Goal: Task Accomplishment & Management: Complete application form

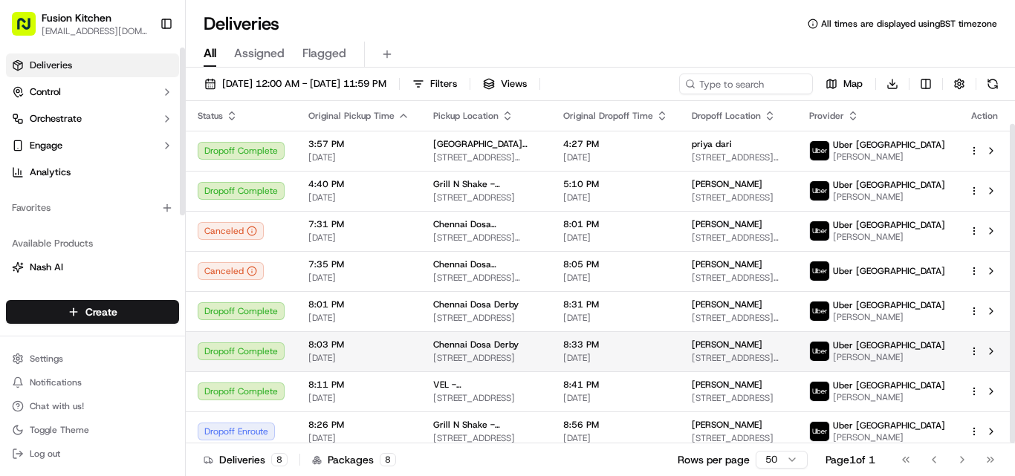
scroll to position [25, 0]
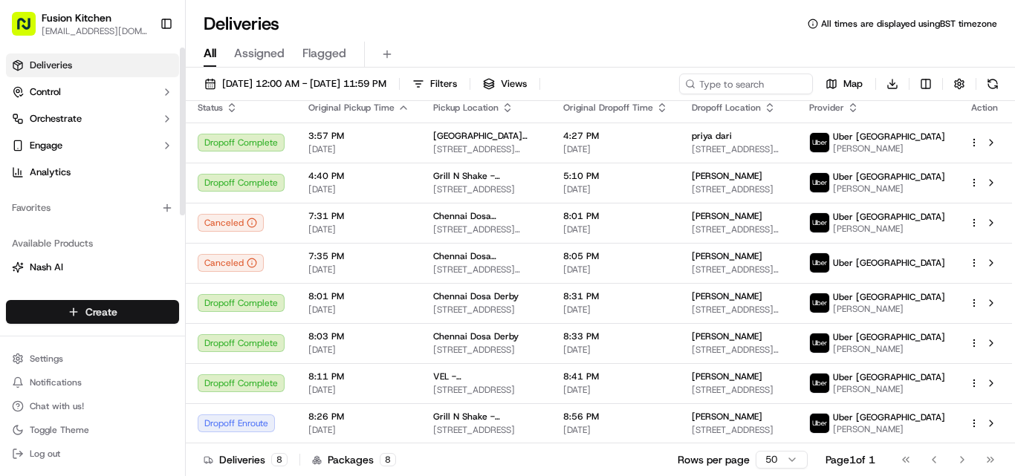
click at [101, 311] on html "Fusion Kitchen [EMAIL_ADDRESS][DOMAIN_NAME] Toggle Sidebar Deliveries Control O…" at bounding box center [507, 238] width 1015 height 476
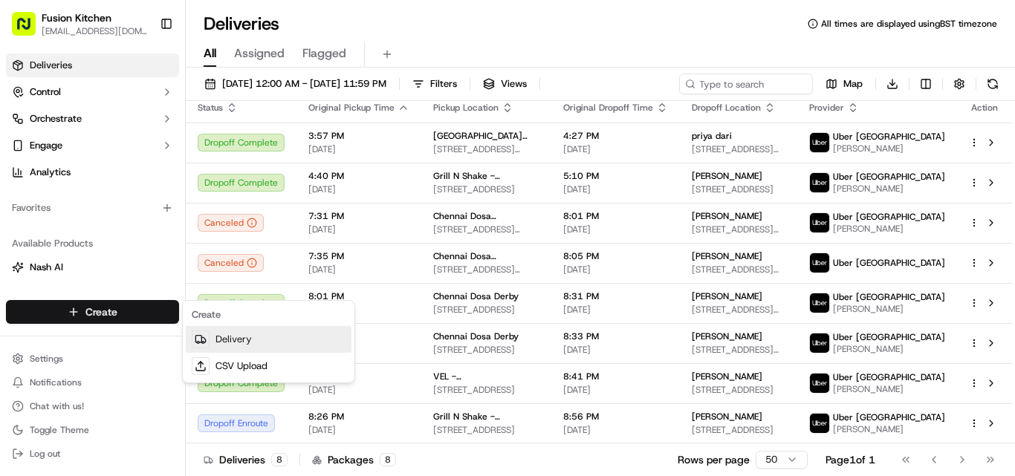
click at [232, 345] on link "Delivery" at bounding box center [269, 339] width 166 height 27
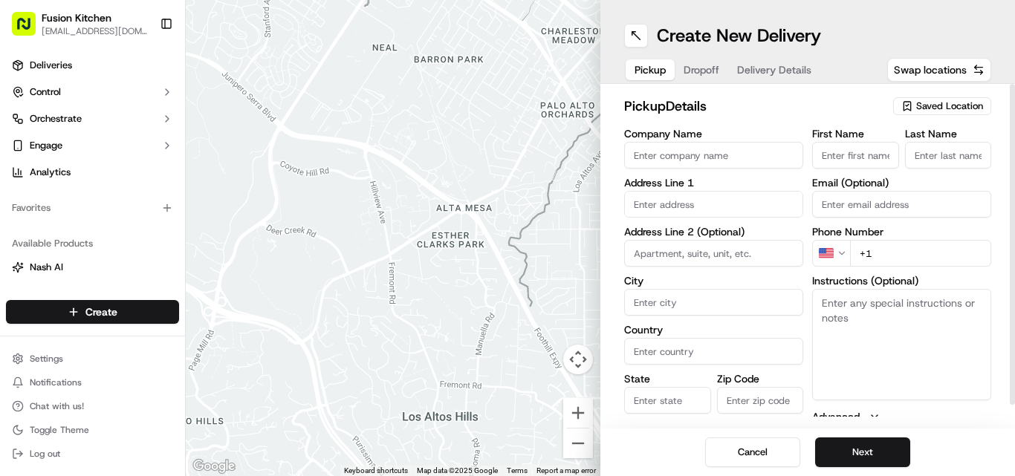
click at [915, 324] on textarea "Instructions (Optional)" at bounding box center [901, 344] width 179 height 111
paste textarea "[STREET_ADDRESS][PERSON_NAME]."
drag, startPoint x: 847, startPoint y: 331, endPoint x: 815, endPoint y: 302, distance: 43.1
click at [815, 302] on textarea "[STREET_ADDRESS][PERSON_NAME]." at bounding box center [901, 344] width 179 height 111
type textarea "[STREET_ADDRESS][PERSON_NAME]."
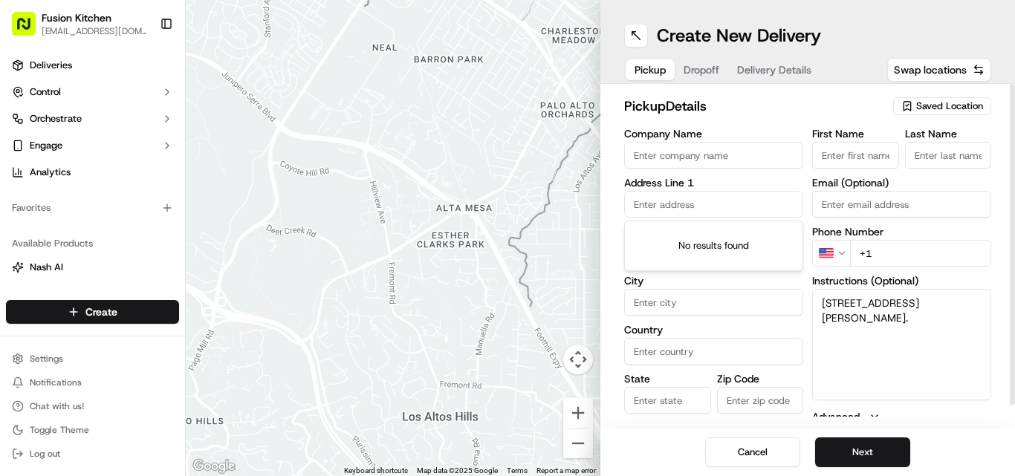
click at [653, 200] on input "text" at bounding box center [713, 204] width 179 height 27
paste input "[STREET_ADDRESS][PERSON_NAME]."
type input "[STREET_ADDRESS][PERSON_NAME]."
click at [882, 357] on textarea "[STREET_ADDRESS][PERSON_NAME]." at bounding box center [901, 344] width 179 height 111
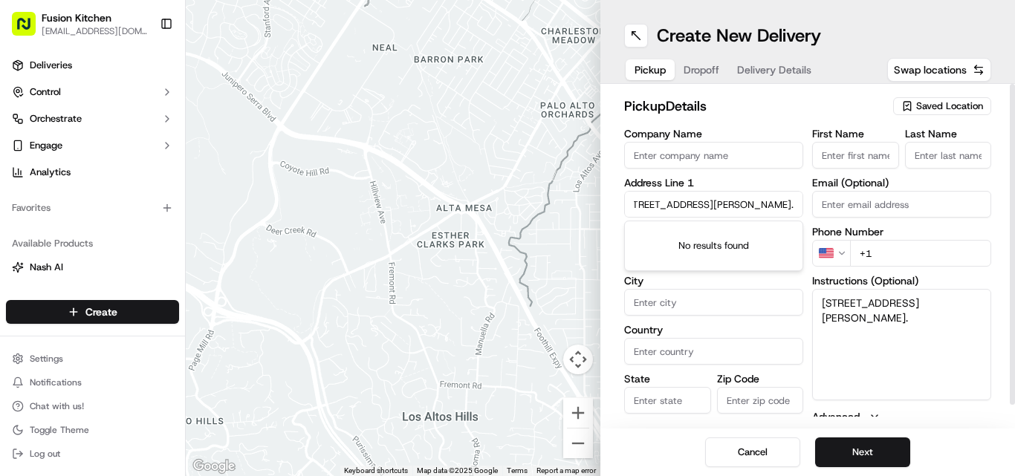
scroll to position [0, 0]
click at [863, 340] on textarea "[STREET_ADDRESS][PERSON_NAME]." at bounding box center [901, 344] width 179 height 111
drag, startPoint x: 823, startPoint y: 304, endPoint x: 840, endPoint y: 328, distance: 29.9
click at [840, 328] on textarea "[STREET_ADDRESS][PERSON_NAME]." at bounding box center [901, 344] width 179 height 111
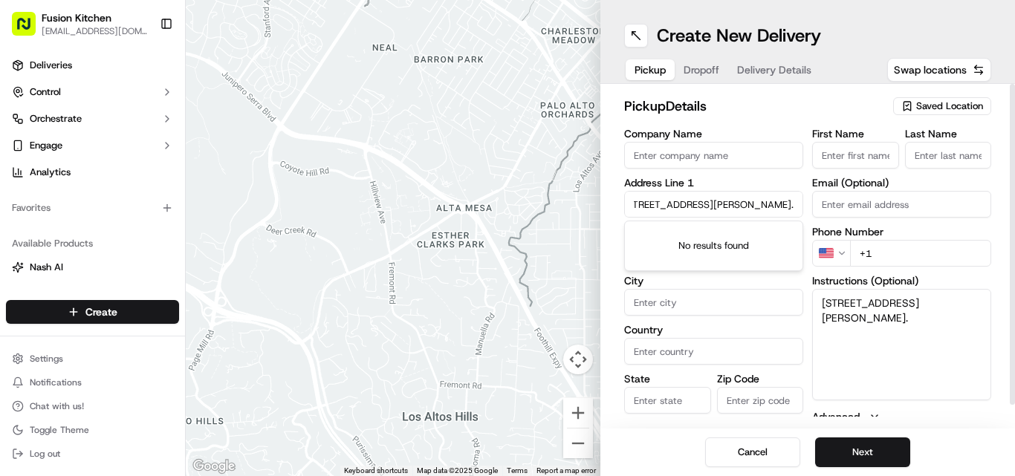
drag, startPoint x: 634, startPoint y: 206, endPoint x: 828, endPoint y: 198, distance: 193.3
click at [828, 198] on div "Company Name Address Line [STREET_ADDRESS][PERSON_NAME]. Address Line 2 (Option…" at bounding box center [807, 285] width 367 height 312
paste input "[STREET_ADDRESS][PERSON_NAME]"
type input "[STREET_ADDRESS][PERSON_NAME]"
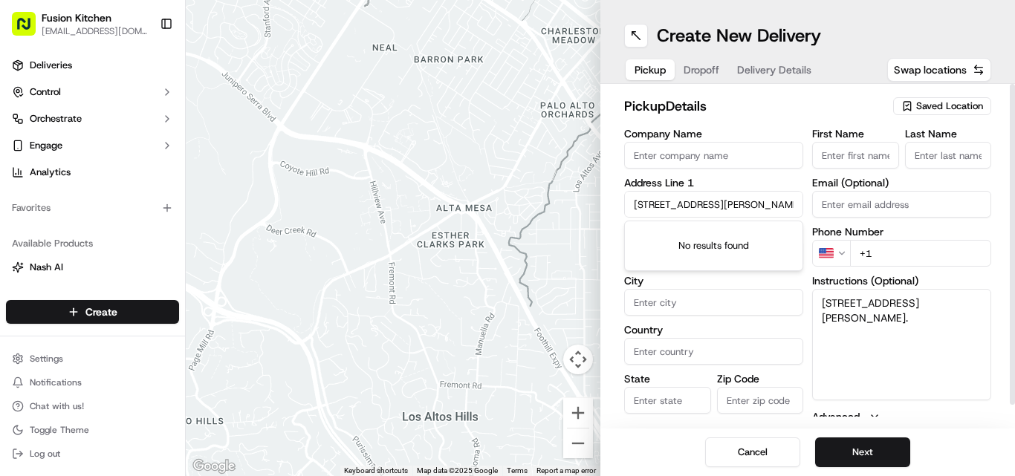
drag, startPoint x: 796, startPoint y: 204, endPoint x: 465, endPoint y: 174, distance: 332.8
click at [465, 174] on div "← Move left → Move right ↑ Move up ↓ Move down + Zoom in - Zoom out Home Jump l…" at bounding box center [600, 238] width 829 height 476
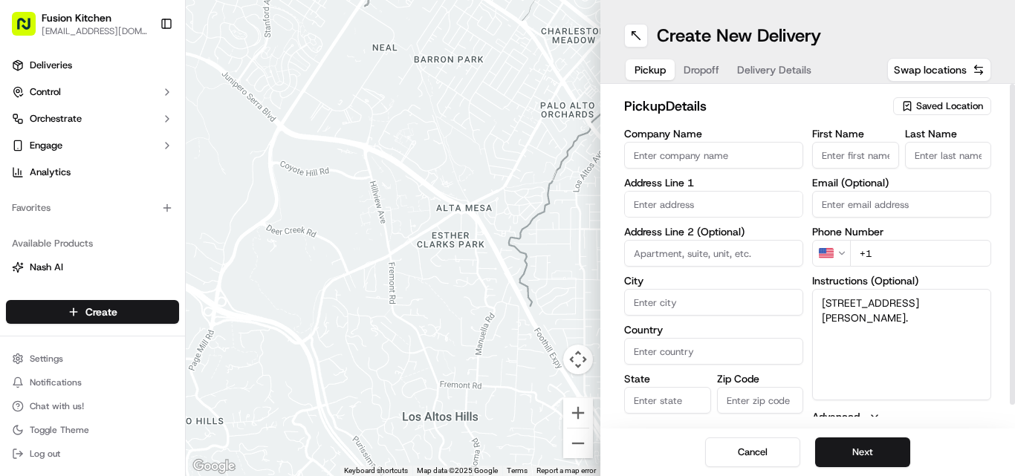
drag, startPoint x: 844, startPoint y: 333, endPoint x: 796, endPoint y: 286, distance: 67.3
click at [796, 286] on div "Company Name Address Line 1 Address Line 2 (Optional) City Country State Zip Co…" at bounding box center [807, 285] width 367 height 312
paste textarea "[STREET_ADDRESS][PERSON_NAME]"
drag, startPoint x: 981, startPoint y: 339, endPoint x: 798, endPoint y: 298, distance: 187.3
click at [798, 298] on div "Company Name Address Line 1 Address Line 2 (Optional) City Country State Zip Co…" at bounding box center [807, 285] width 367 height 312
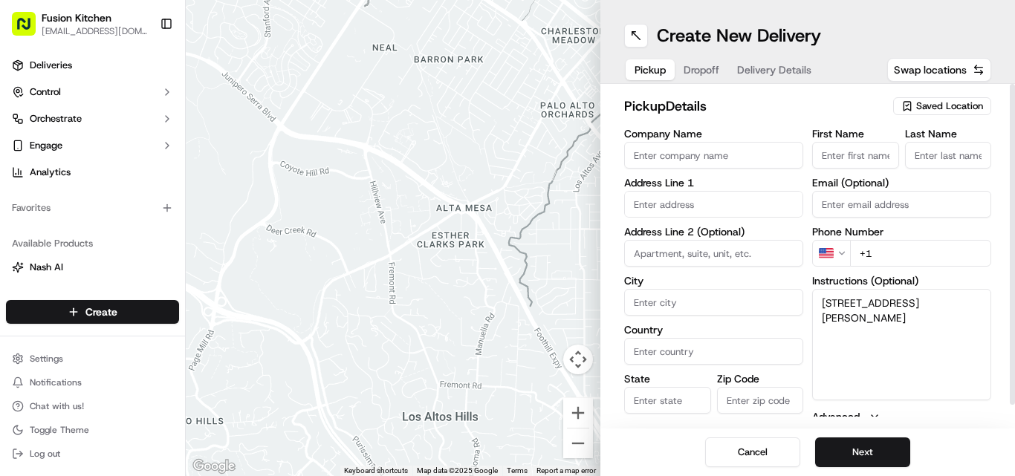
type textarea "[STREET_ADDRESS][PERSON_NAME]"
click at [674, 199] on input "text" at bounding box center [713, 204] width 179 height 27
paste input "[STREET_ADDRESS][PERSON_NAME]"
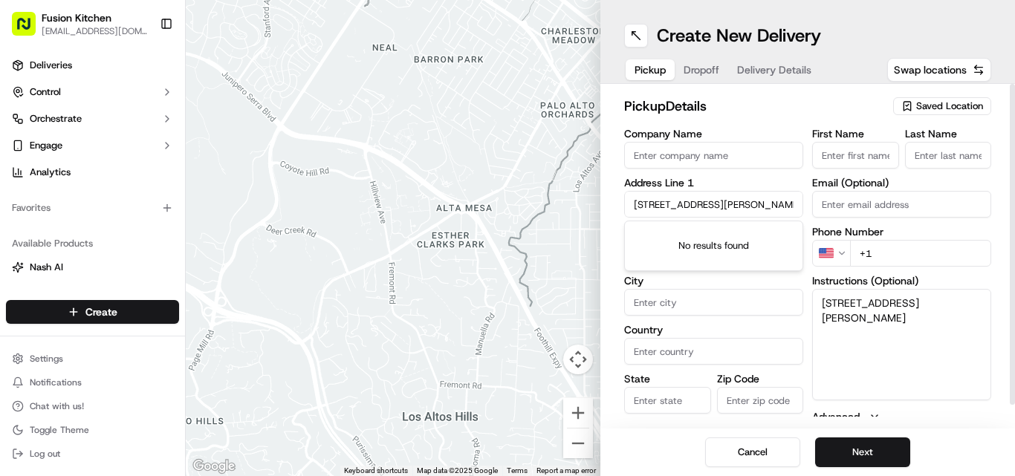
scroll to position [0, 236]
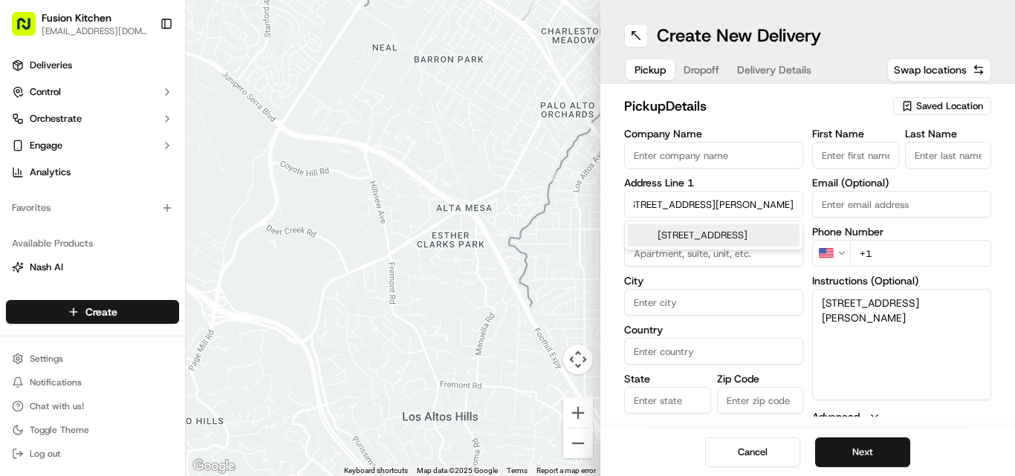
click at [712, 244] on div "[STREET_ADDRESS]" at bounding box center [714, 235] width 172 height 22
type input "[STREET_ADDRESS]"
type input "[GEOGRAPHIC_DATA]"
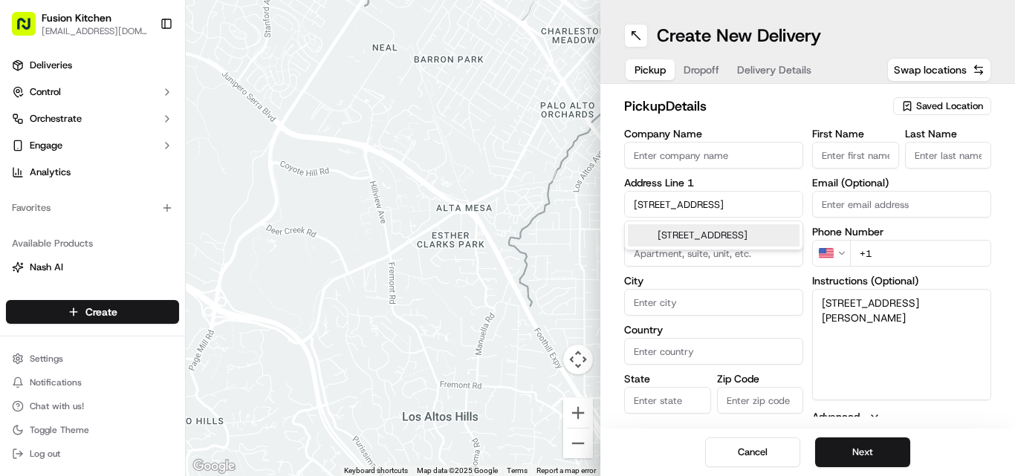
type input "[GEOGRAPHIC_DATA]"
type input "LS7 4HZ"
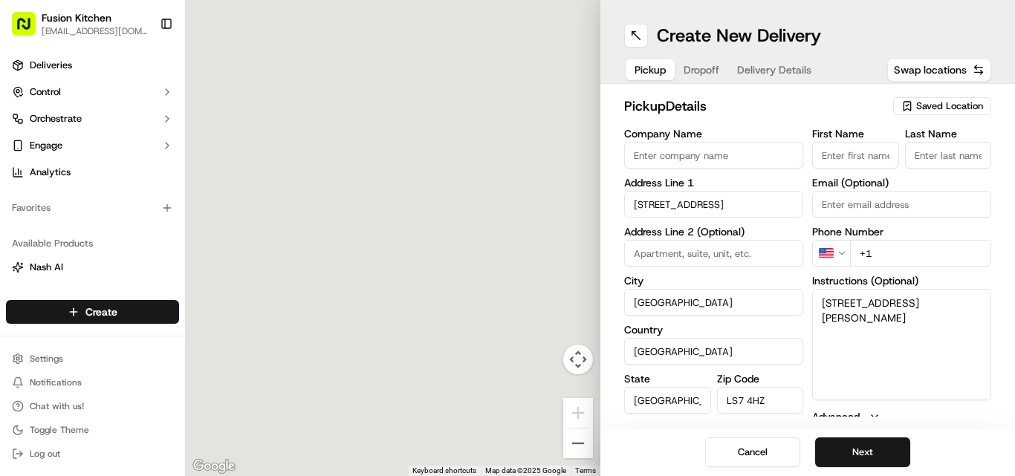
type input "[STREET_ADDRESS]"
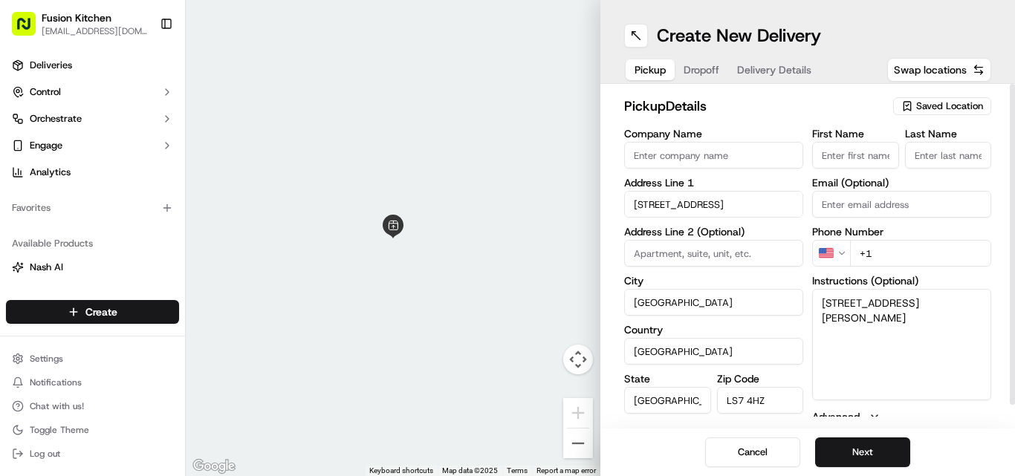
click at [654, 161] on input "Company Name" at bounding box center [713, 155] width 179 height 27
paste input "[PERSON_NAME]"
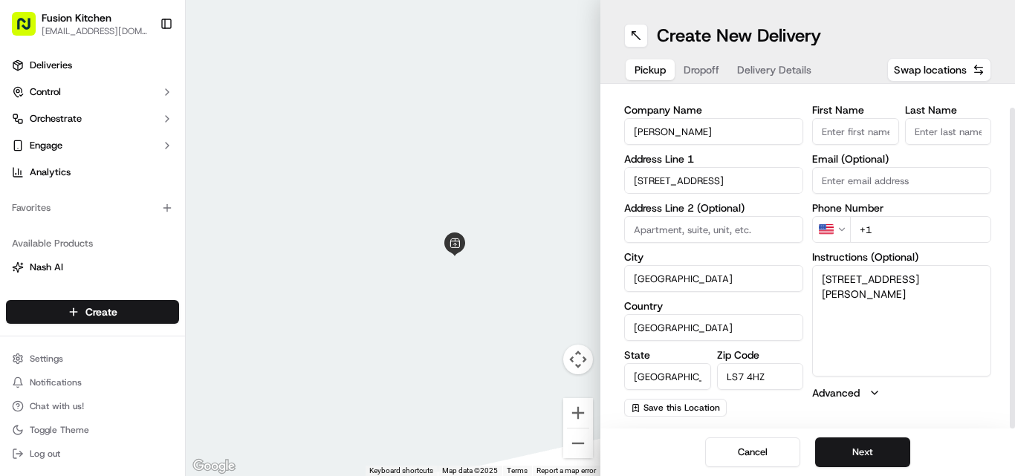
type input "[PERSON_NAME]"
click at [841, 230] on html "Fusion Kitchen [EMAIL_ADDRESS][DOMAIN_NAME] Toggle Sidebar Deliveries Control O…" at bounding box center [507, 238] width 1015 height 476
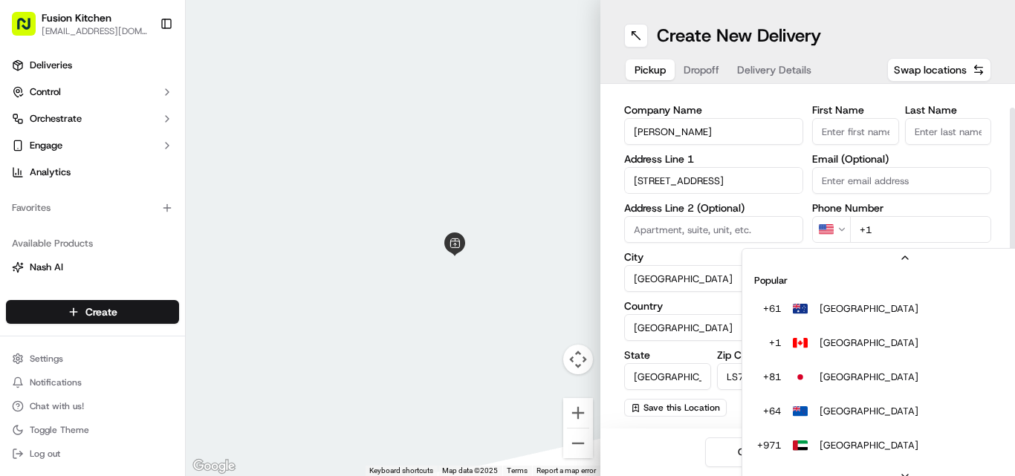
scroll to position [64, 0]
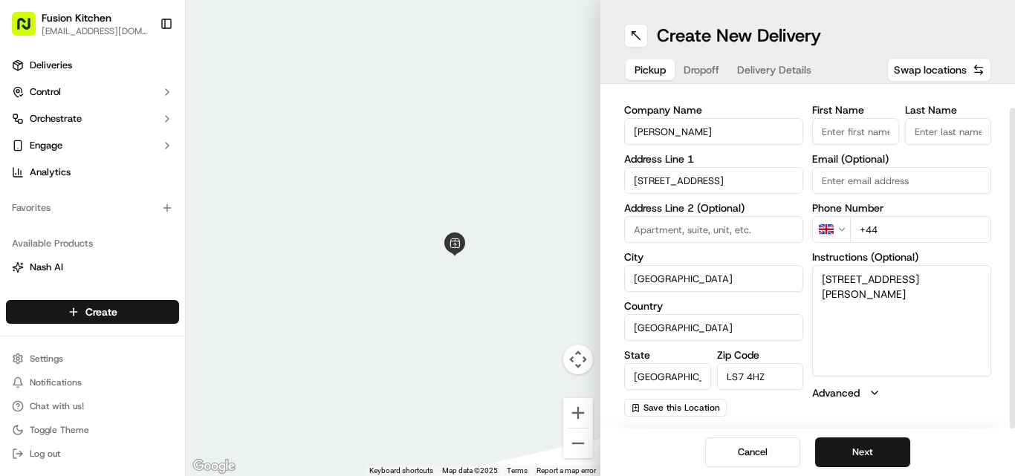
click at [918, 230] on input "+44" at bounding box center [920, 229] width 141 height 27
paste input "7840 248888"
type input "[PHONE_NUMBER]"
click at [876, 454] on button "Next" at bounding box center [862, 453] width 95 height 30
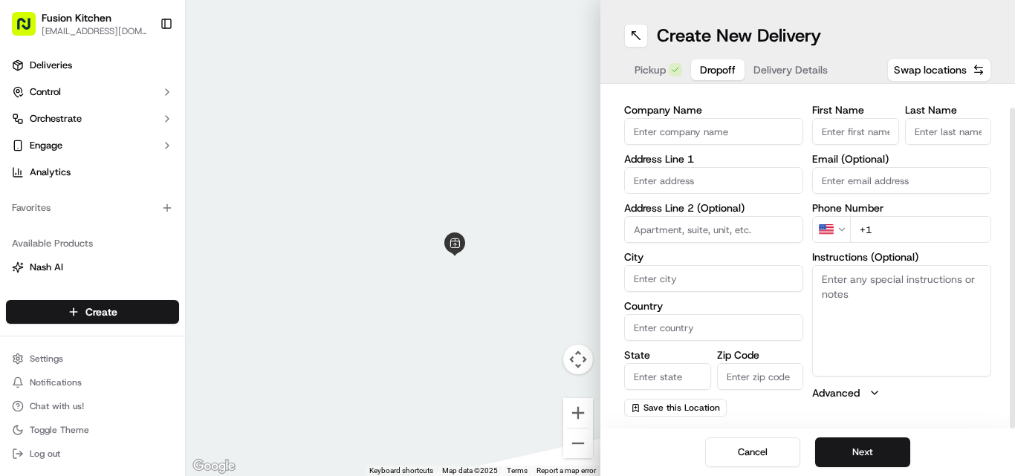
click at [840, 227] on html "Fusion Kitchen [EMAIL_ADDRESS][DOMAIN_NAME] Toggle Sidebar Deliveries Control O…" at bounding box center [507, 238] width 1015 height 476
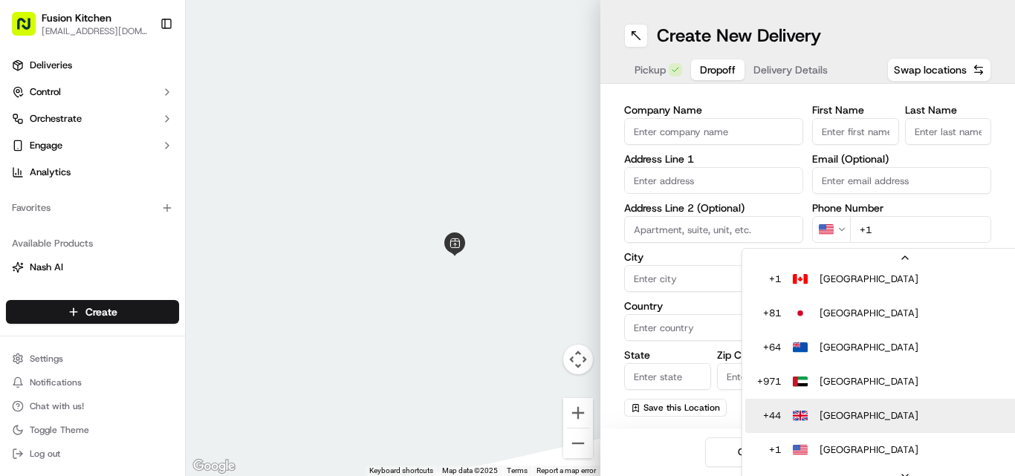
type input "+44"
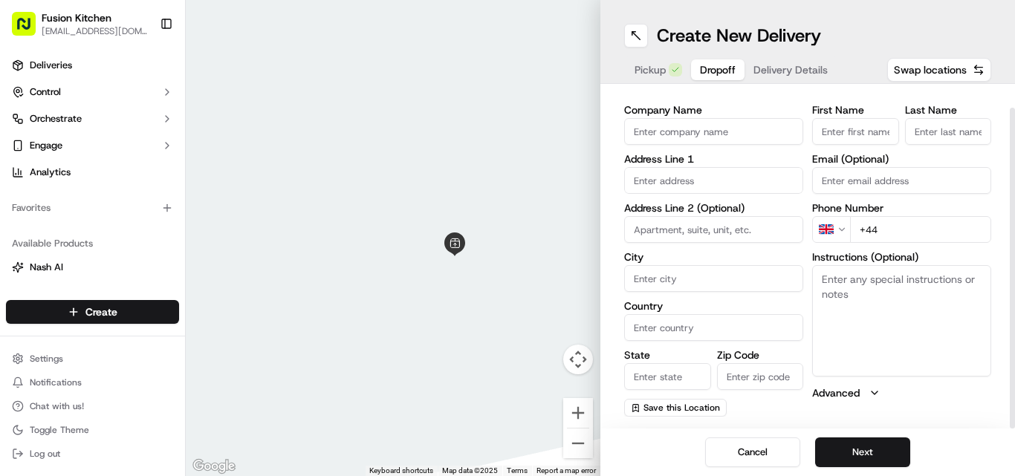
click at [870, 333] on textarea "Instructions (Optional)" at bounding box center [901, 320] width 179 height 111
paste textarea "[PERSON_NAME] | 07721492434 [STREET_ADDRESS]"
drag, startPoint x: 903, startPoint y: 340, endPoint x: 823, endPoint y: 319, distance: 83.1
click at [823, 319] on textarea "[PERSON_NAME] | 07721492434 [STREET_ADDRESS]" at bounding box center [901, 320] width 179 height 111
type textarea "[PERSON_NAME] | 07721492434 [STREET_ADDRESS]"
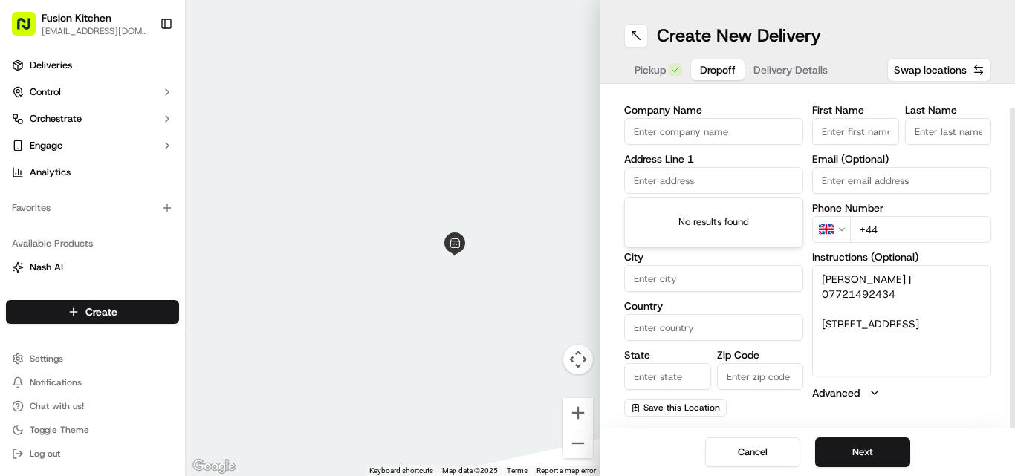
click at [666, 177] on input "text" at bounding box center [713, 180] width 179 height 27
paste input "[STREET_ADDRESS]"
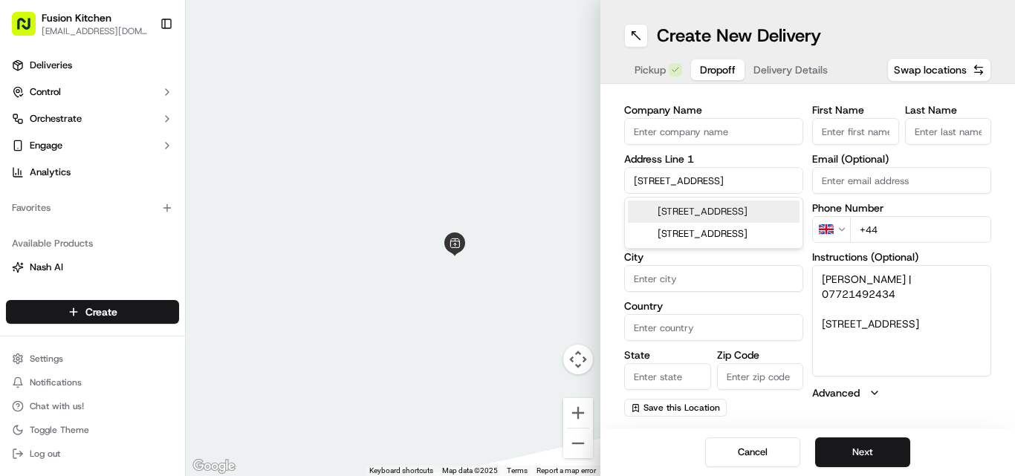
click at [722, 214] on div "[STREET_ADDRESS]" at bounding box center [714, 212] width 172 height 22
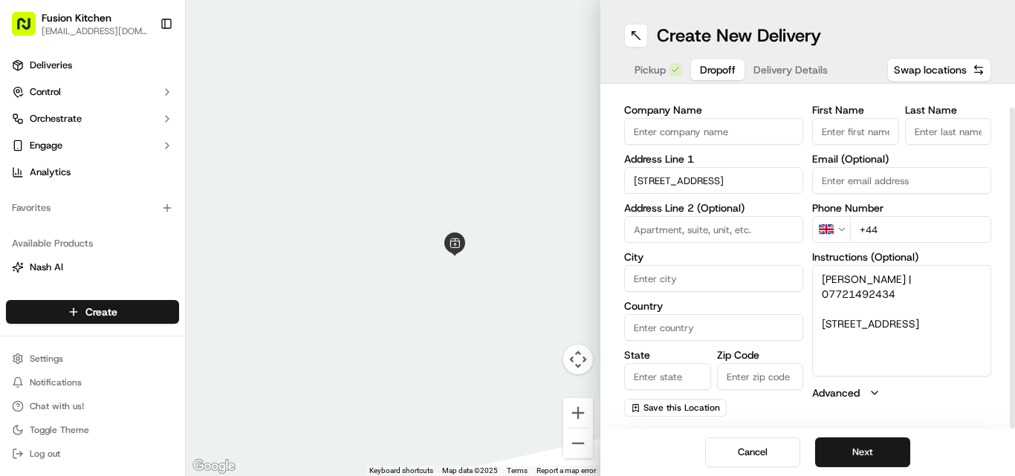
type input "[STREET_ADDRESS]"
type input "[GEOGRAPHIC_DATA]"
type input "LS6 1EY"
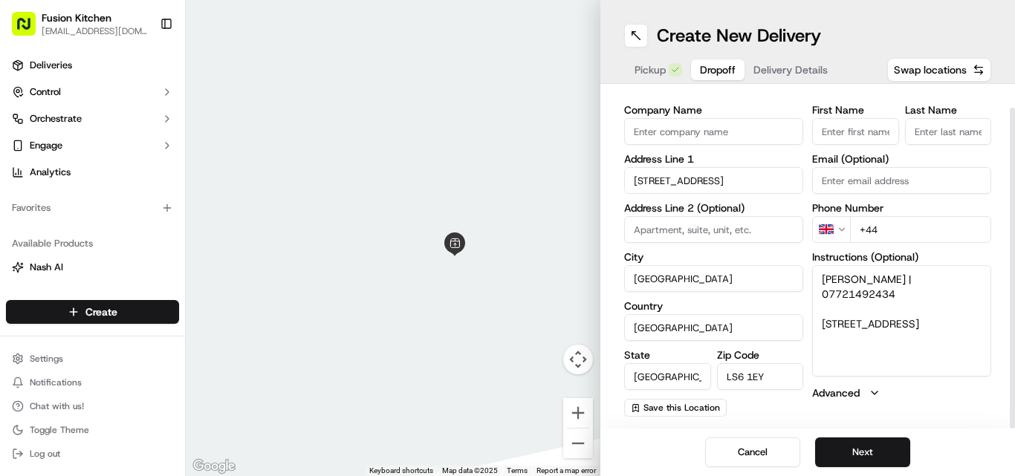
type input "[STREET_ADDRESS]"
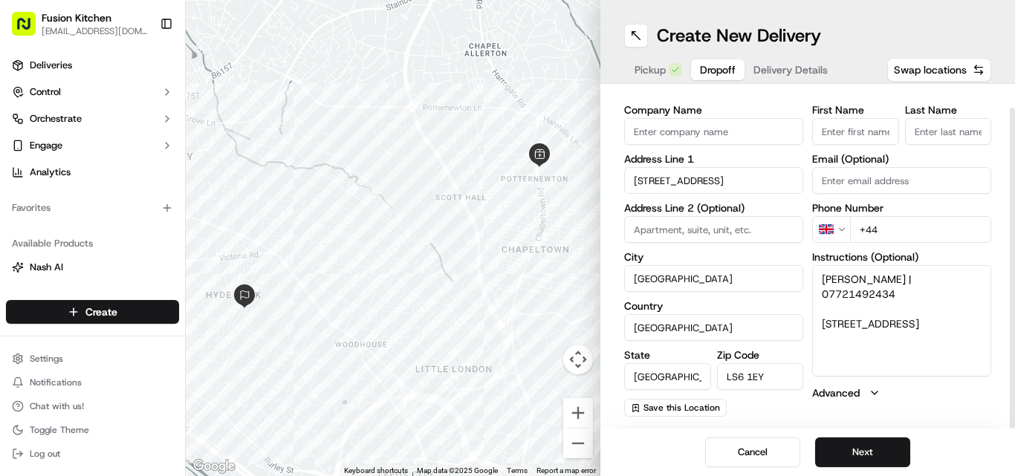
drag, startPoint x: 903, startPoint y: 296, endPoint x: 822, endPoint y: 301, distance: 81.1
click at [822, 301] on textarea "[PERSON_NAME] | 07721492434 [STREET_ADDRESS]" at bounding box center [901, 320] width 179 height 111
click at [912, 229] on input "+44" at bounding box center [920, 229] width 141 height 27
paste input "07721 492434"
type input "[PHONE_NUMBER]"
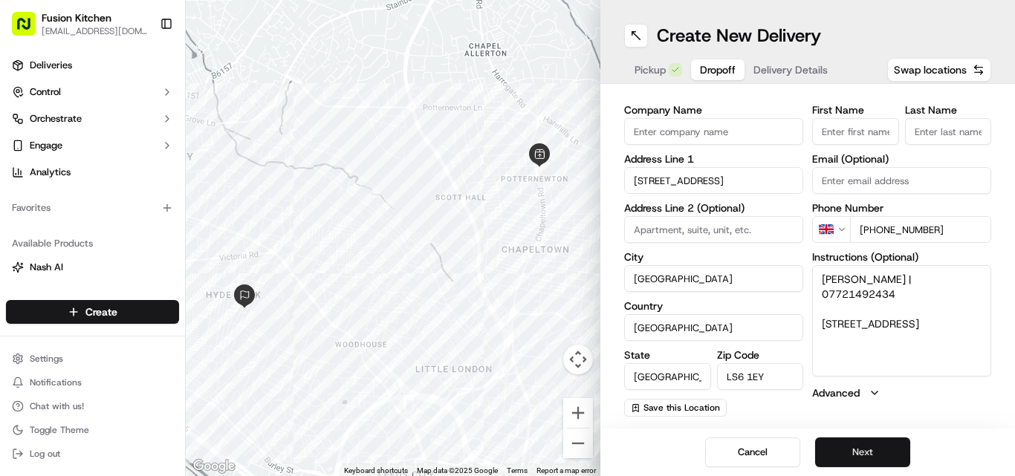
click at [872, 452] on button "Next" at bounding box center [862, 453] width 95 height 30
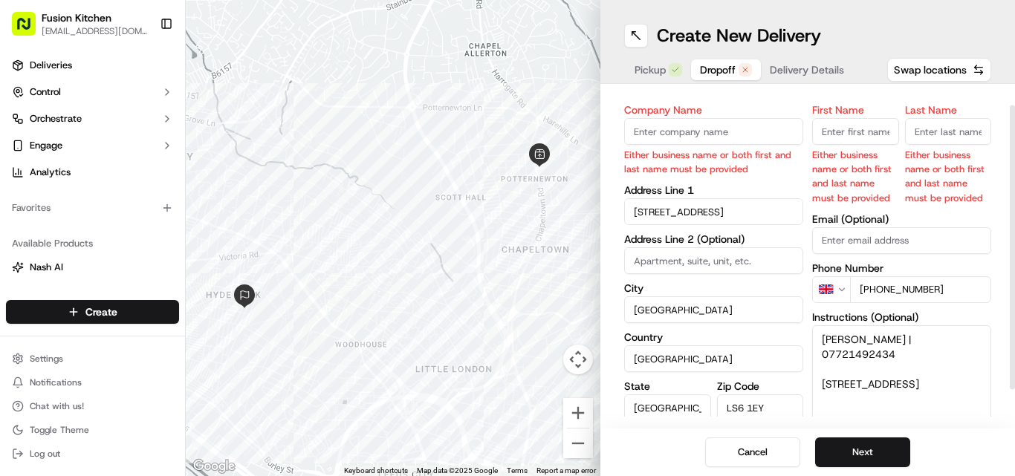
drag, startPoint x: 918, startPoint y: 340, endPoint x: 809, endPoint y: 332, distance: 109.5
click at [809, 332] on div "Company Name Either business name or both first and last name must be provided …" at bounding box center [807, 283] width 367 height 356
click at [844, 129] on input "First Name" at bounding box center [855, 131] width 87 height 27
paste input "[PERSON_NAME]"
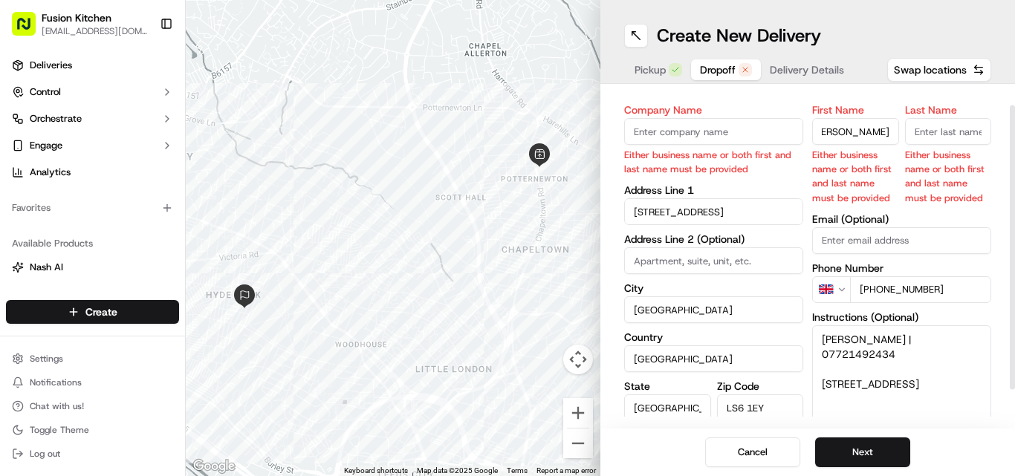
drag, startPoint x: 890, startPoint y: 133, endPoint x: 855, endPoint y: 133, distance: 34.9
click at [855, 133] on input "[PERSON_NAME]" at bounding box center [855, 131] width 87 height 27
type input "[PERSON_NAME]"
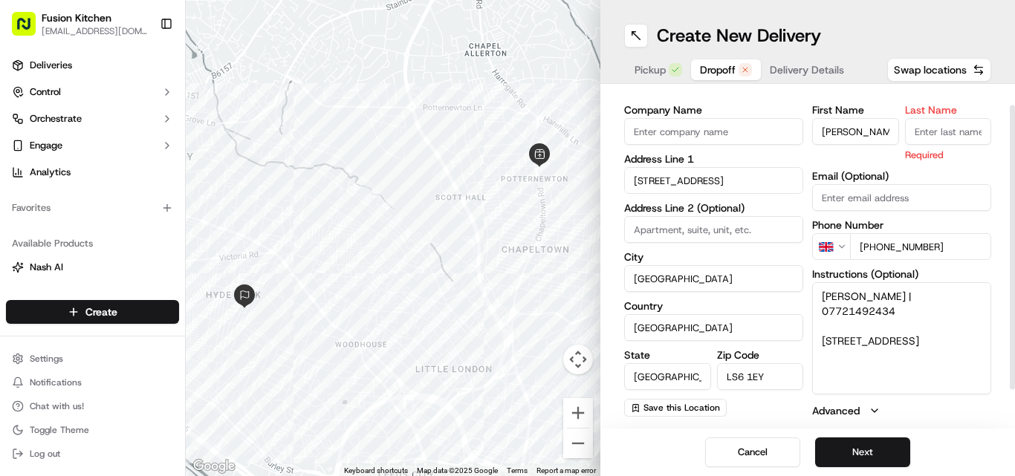
click at [940, 131] on input "Last Name" at bounding box center [948, 131] width 87 height 27
paste input "[PERSON_NAME]"
type input "[PERSON_NAME]"
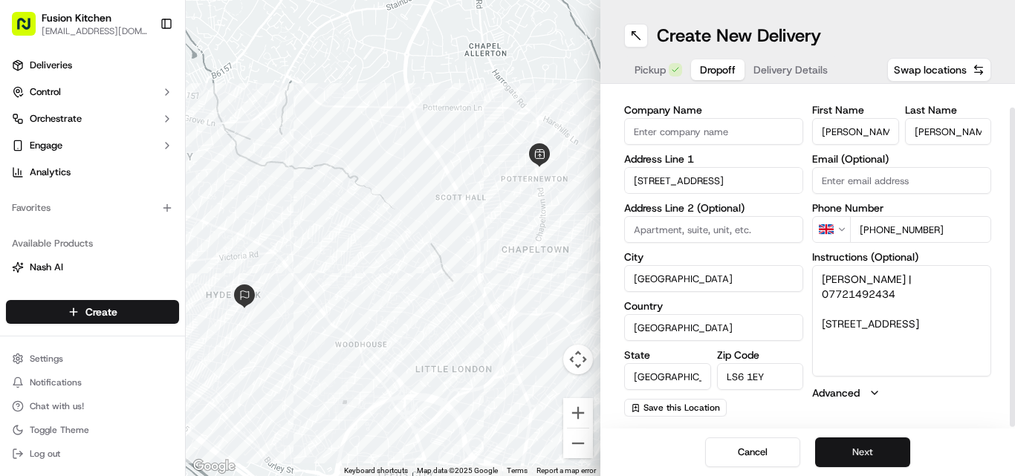
click at [874, 447] on button "Next" at bounding box center [862, 453] width 95 height 30
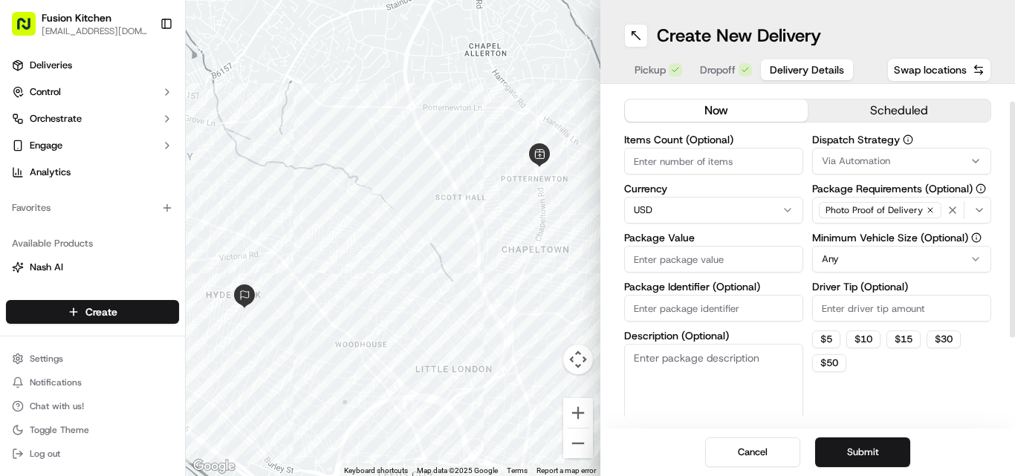
click at [705, 201] on html "Fusion Kitchen [EMAIL_ADDRESS][DOMAIN_NAME] Toggle Sidebar Deliveries Control O…" at bounding box center [507, 238] width 1015 height 476
click at [687, 260] on input "Package Value" at bounding box center [713, 259] width 179 height 27
paste input "53.31"
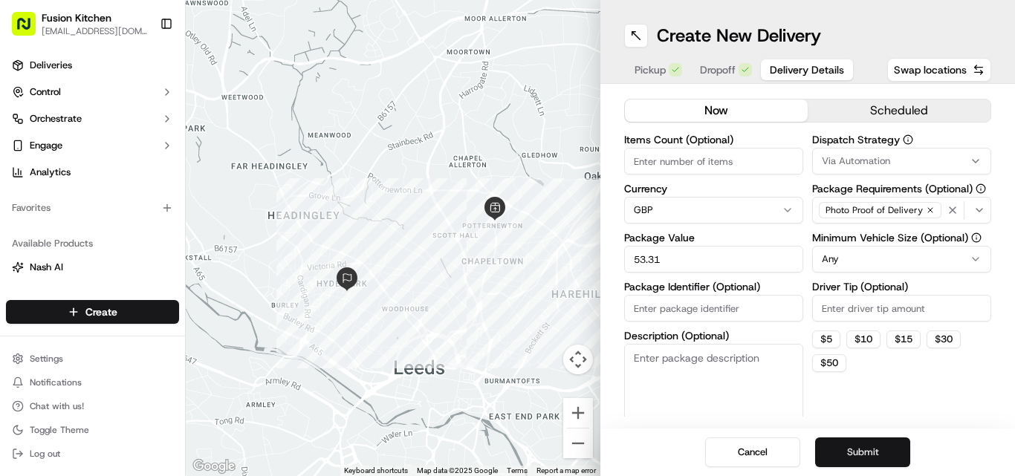
type input "53.31"
click at [866, 449] on button "Submit" at bounding box center [862, 453] width 95 height 30
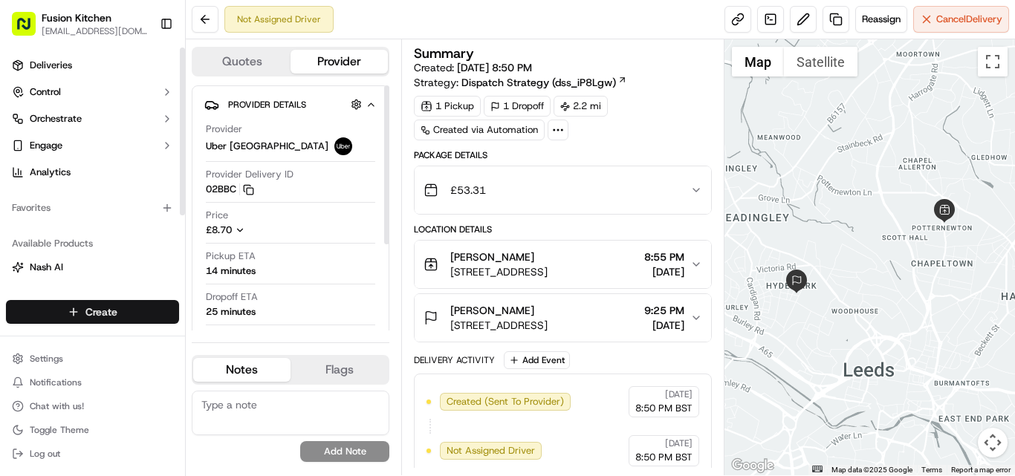
click at [129, 306] on html "Fusion Kitchen [EMAIL_ADDRESS][DOMAIN_NAME] Toggle Sidebar Deliveries Control O…" at bounding box center [507, 238] width 1015 height 476
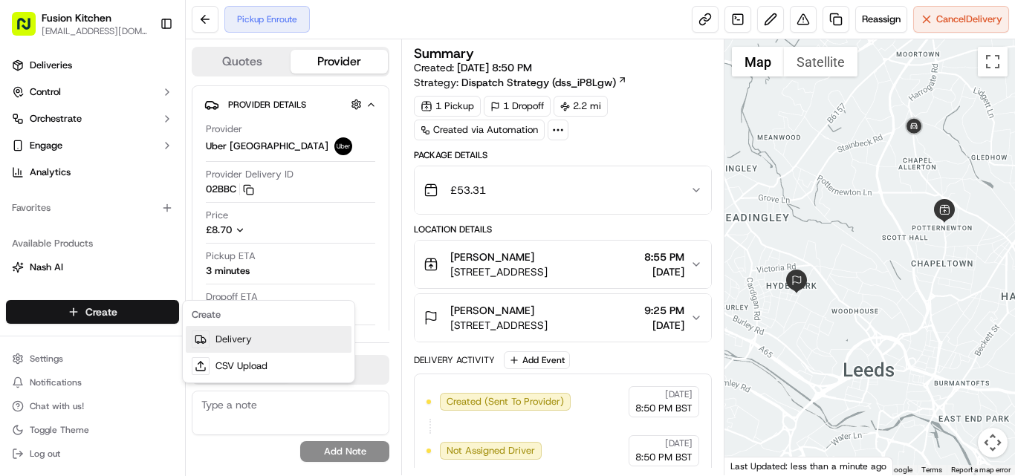
click at [276, 340] on link "Delivery" at bounding box center [269, 339] width 166 height 27
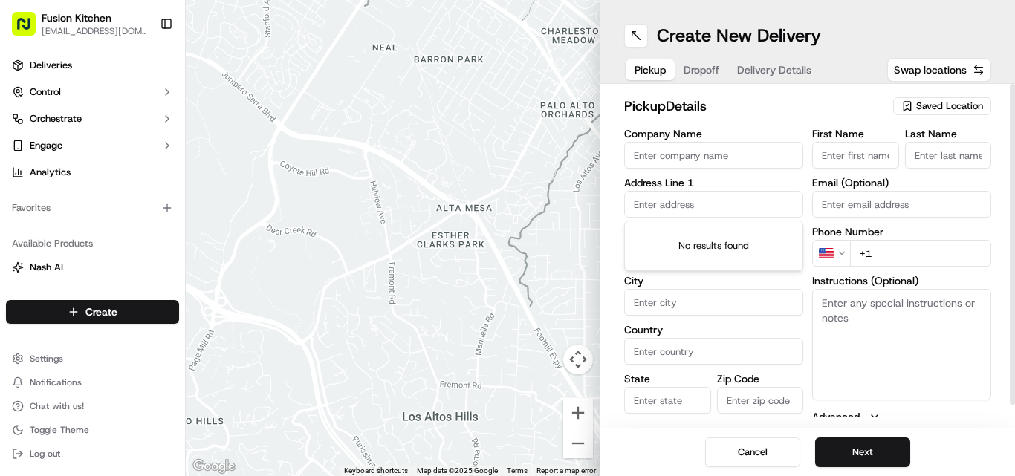
click at [684, 207] on input "text" at bounding box center [713, 204] width 179 height 27
paste input "[STREET_ADDRESS]."
click at [634, 207] on input "[STREET_ADDRESS]." at bounding box center [713, 204] width 179 height 27
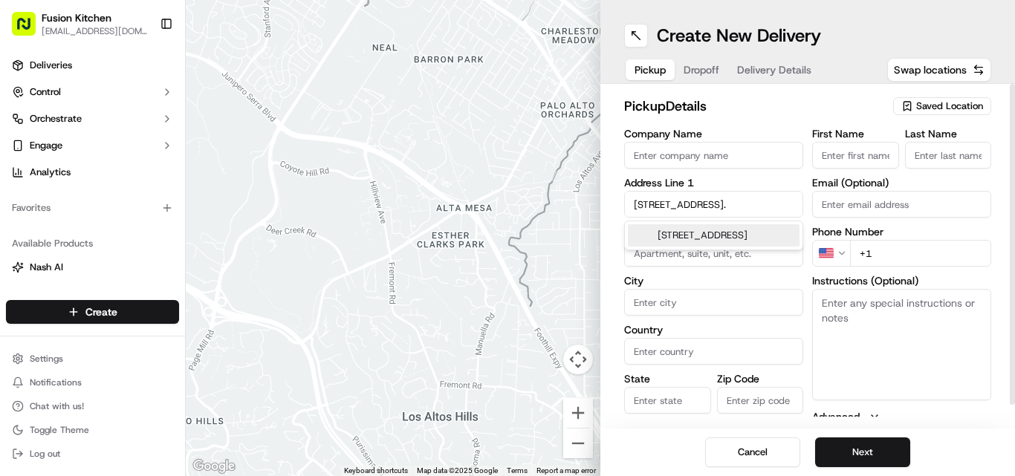
click at [677, 237] on div "[STREET_ADDRESS]" at bounding box center [714, 235] width 172 height 22
type input "[STREET_ADDRESS]"
type input "[GEOGRAPHIC_DATA]"
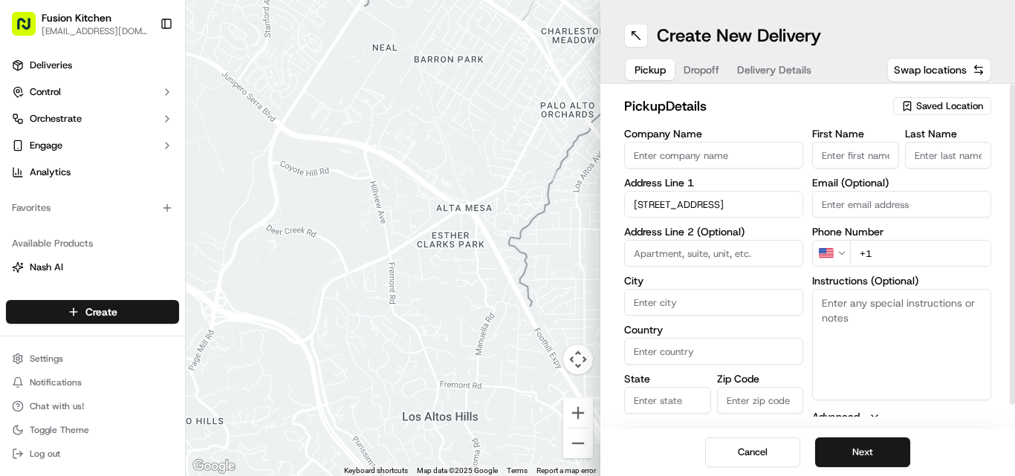
type input "DE1 2SR"
type input "[STREET_ADDRESS]"
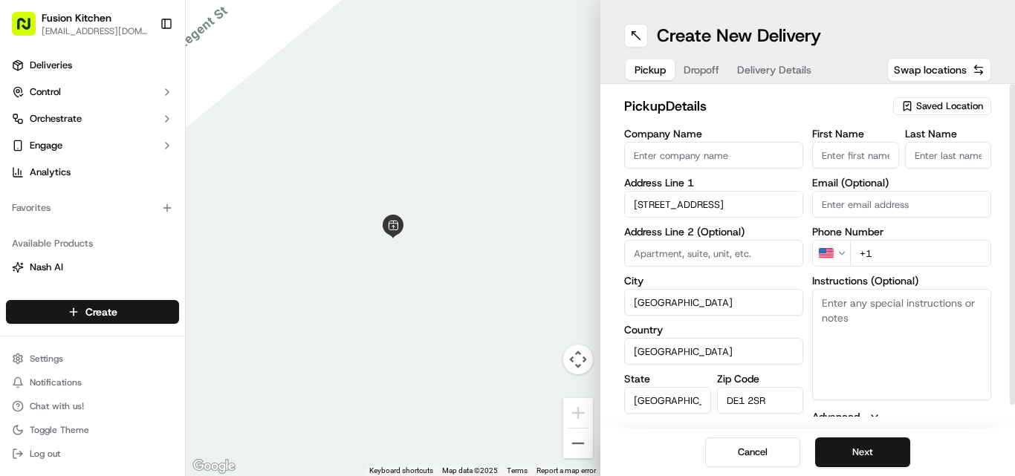
click at [843, 252] on html "Fusion Kitchen [EMAIL_ADDRESS][DOMAIN_NAME] Toggle Sidebar Deliveries Control O…" at bounding box center [507, 238] width 1015 height 476
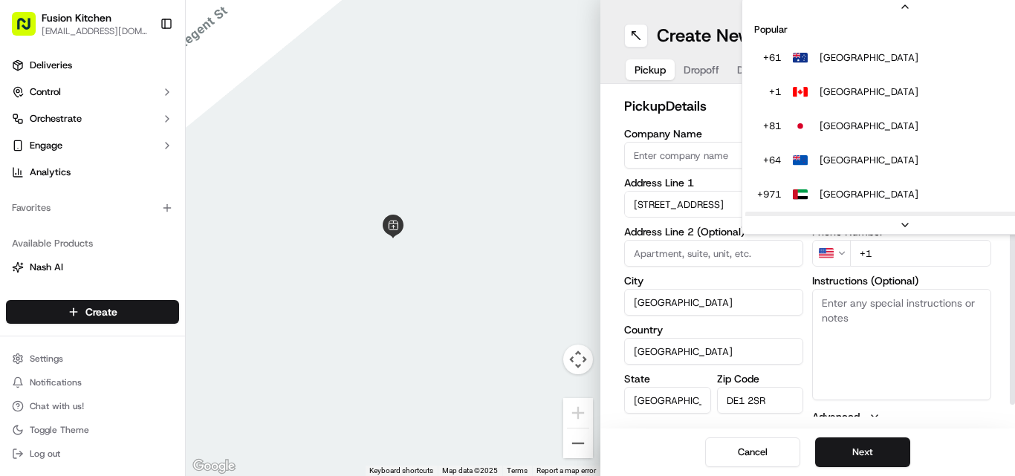
scroll to position [64, 0]
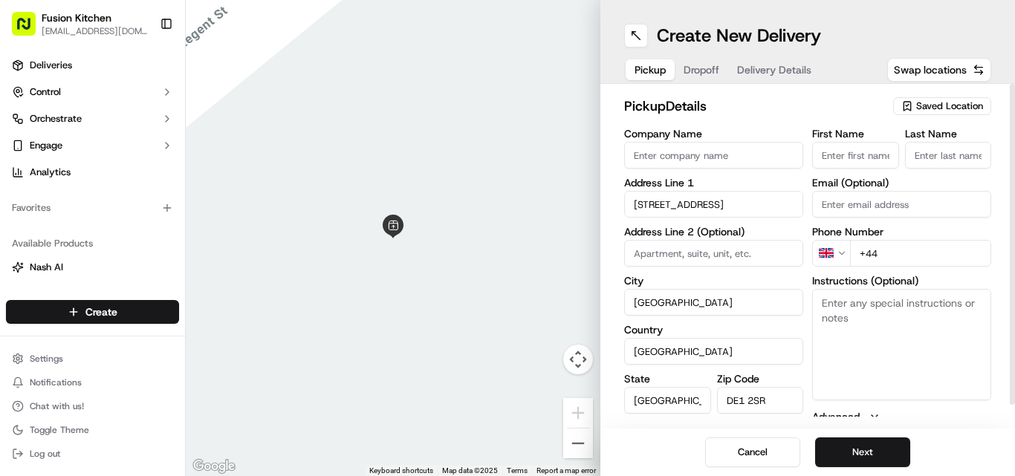
click at [913, 253] on input "+44" at bounding box center [920, 253] width 141 height 27
paste input "1332 292222"
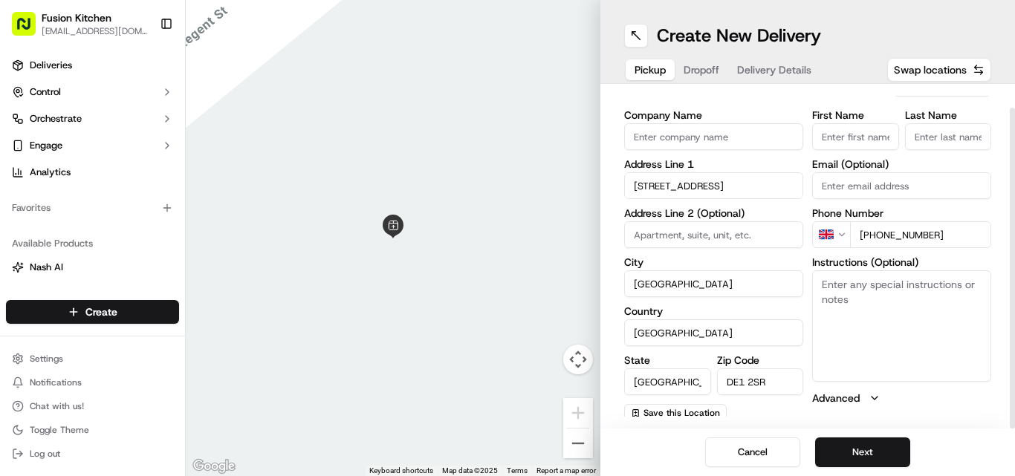
scroll to position [24, 0]
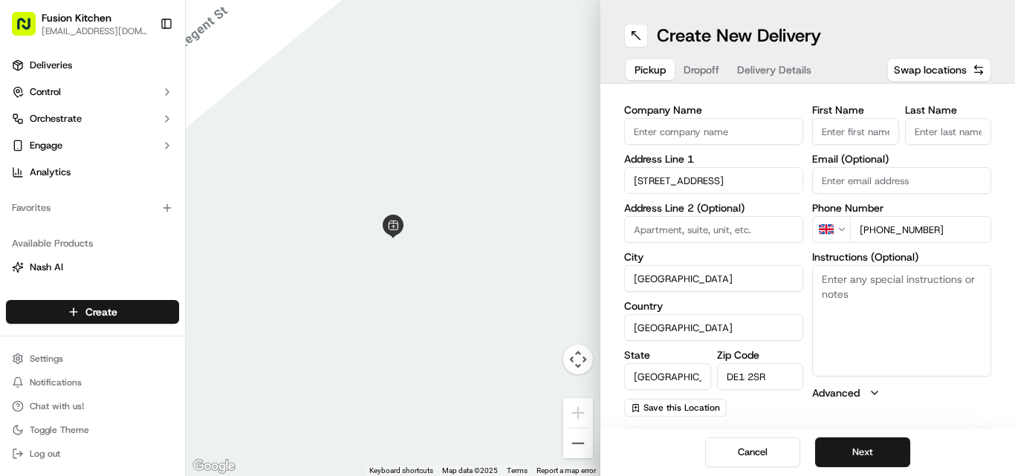
type input "[PHONE_NUMBER]"
click at [660, 132] on input "Company Name" at bounding box center [713, 131] width 179 height 27
paste input "Chennai Dosa Derby"
click at [661, 132] on input "Chennai Dosa Derby" at bounding box center [713, 131] width 179 height 27
type input "Chennai Dosa Derby"
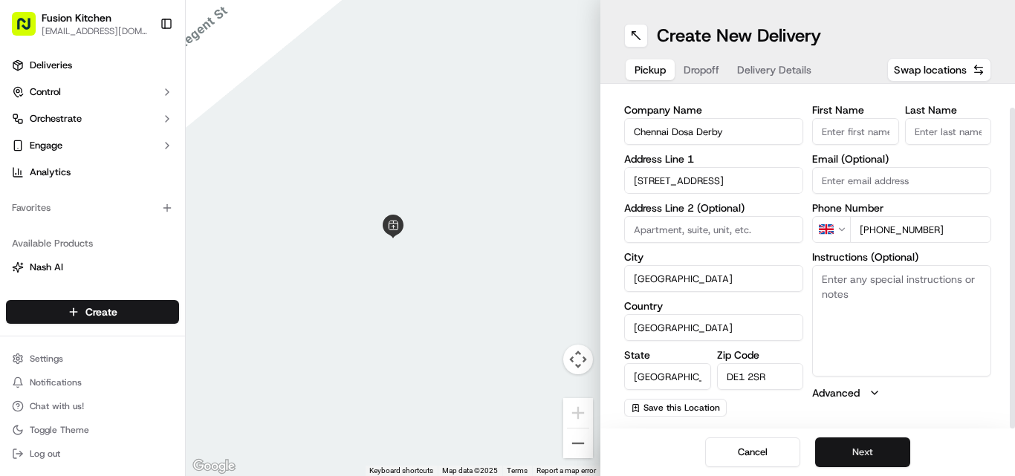
click at [877, 450] on button "Next" at bounding box center [862, 453] width 95 height 30
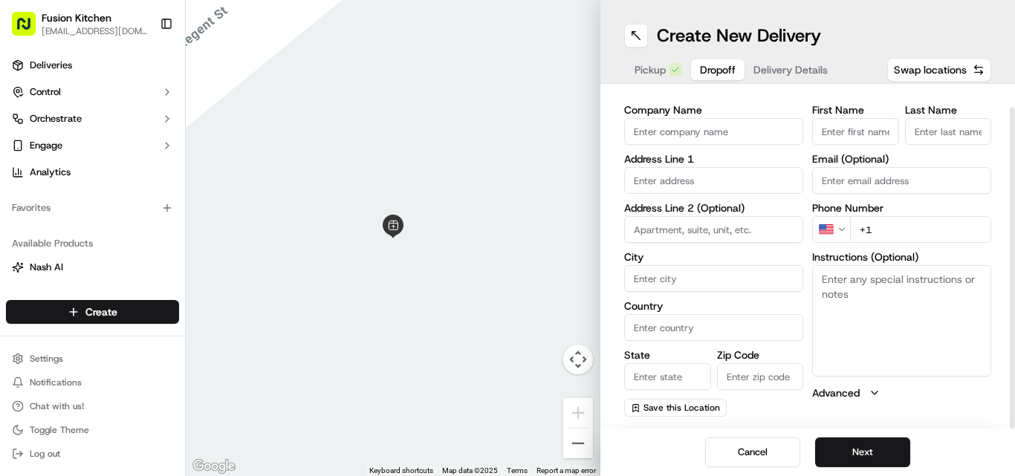
click at [843, 233] on html "Fusion Kitchen [EMAIL_ADDRESS][DOMAIN_NAME] Toggle Sidebar Deliveries Control O…" at bounding box center [507, 238] width 1015 height 476
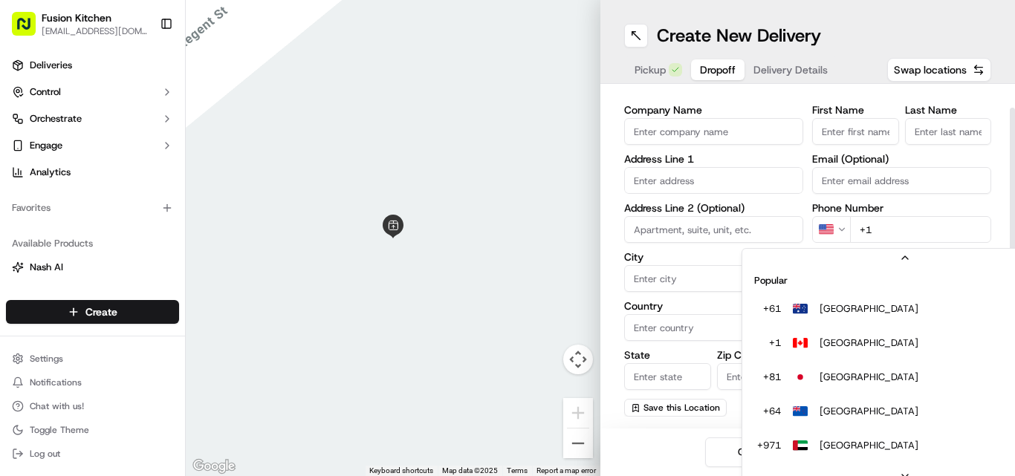
scroll to position [64, 0]
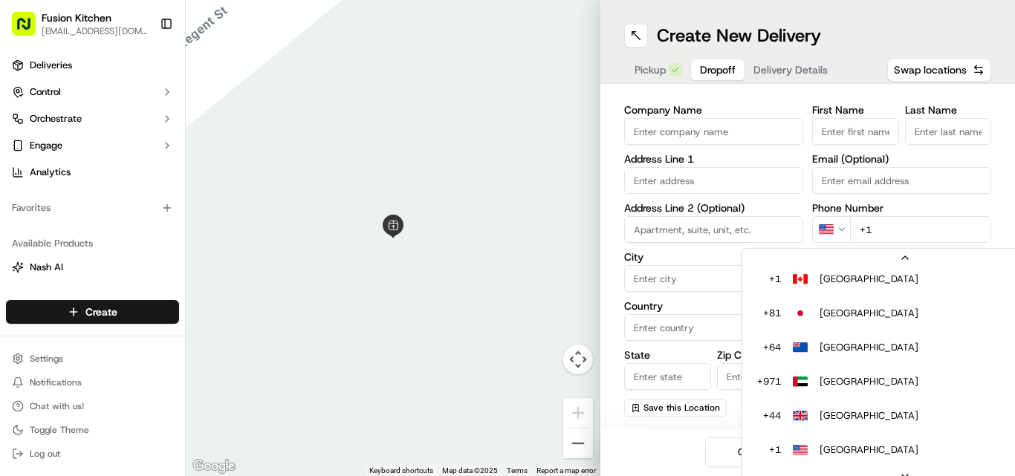
type input "+44"
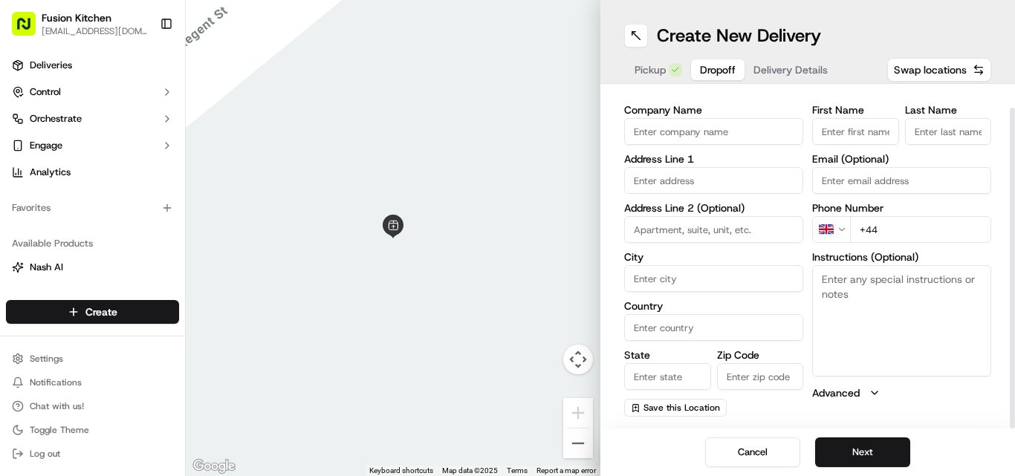
click at [887, 309] on textarea "Instructions (Optional)" at bounding box center [901, 320] width 179 height 111
paste textarea "Vishal kk | 07984547391 [STREET_ADDRESS]"
drag, startPoint x: 909, startPoint y: 325, endPoint x: 819, endPoint y: 305, distance: 92.3
click at [819, 305] on textarea "Vishal kk | 07984547391 [STREET_ADDRESS]" at bounding box center [901, 320] width 179 height 111
type textarea "Vishal kk | 07984547391 [STREET_ADDRESS]"
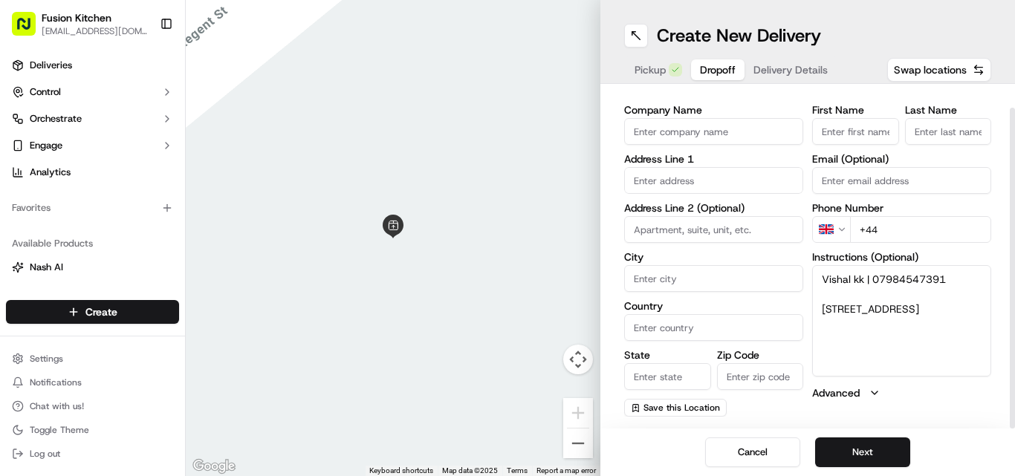
click at [685, 181] on input "text" at bounding box center [713, 180] width 179 height 27
paste input "[STREET_ADDRESS]"
click at [734, 219] on div "[STREET_ADDRESS]" at bounding box center [714, 212] width 172 height 22
type input "[STREET_ADDRESS]"
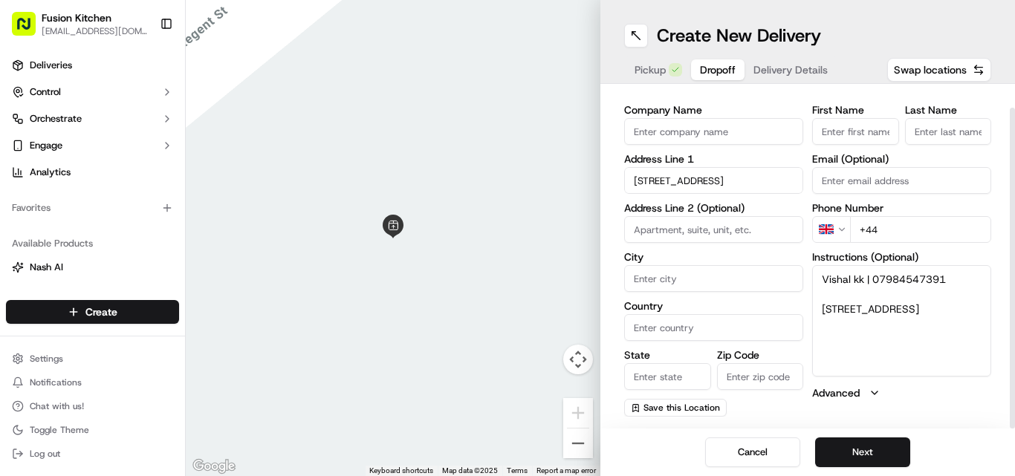
type input "[GEOGRAPHIC_DATA]"
type input "DE22 3XJ"
type input "[STREET_ADDRESS]"
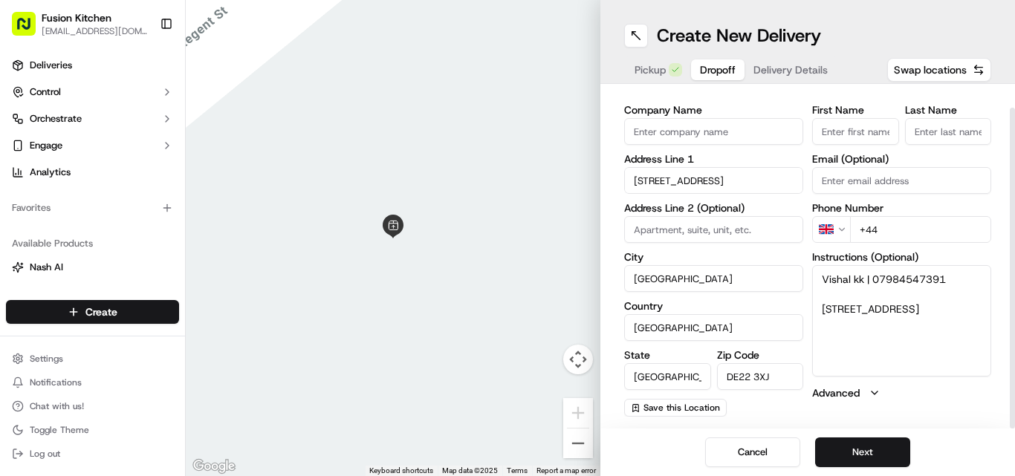
scroll to position [0, 0]
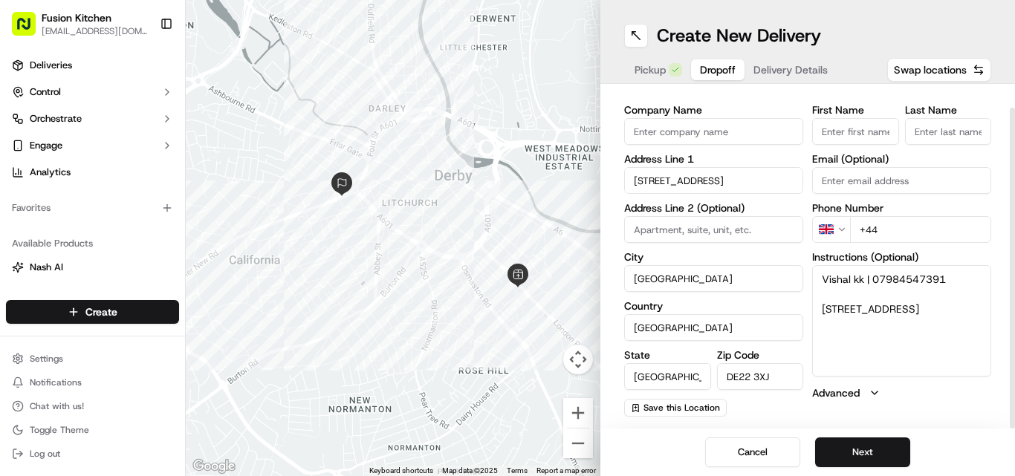
drag, startPoint x: 952, startPoint y: 282, endPoint x: 874, endPoint y: 279, distance: 78.1
click at [874, 279] on textarea "Vishal kk | 07984547391 [STREET_ADDRESS]" at bounding box center [901, 320] width 179 height 111
click at [894, 233] on input "+44" at bounding box center [920, 229] width 141 height 27
paste input "07984 547391"
type input "[PHONE_NUMBER]"
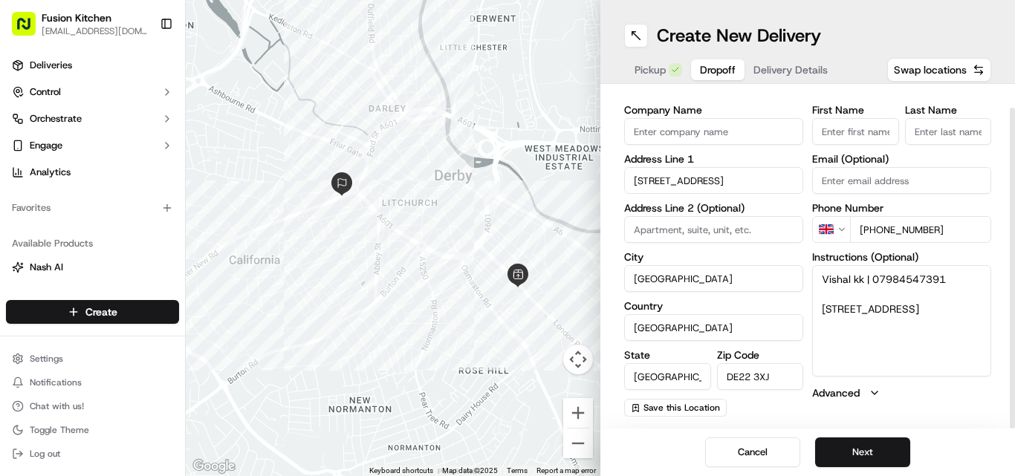
drag, startPoint x: 863, startPoint y: 279, endPoint x: 824, endPoint y: 275, distance: 39.6
click at [824, 275] on textarea "Vishal kk | 07984547391 [STREET_ADDRESS]" at bounding box center [901, 320] width 179 height 111
click at [847, 130] on input "First Name" at bounding box center [855, 131] width 87 height 27
paste input "Vishal kk"
drag, startPoint x: 869, startPoint y: 132, endPoint x: 851, endPoint y: 135, distance: 18.1
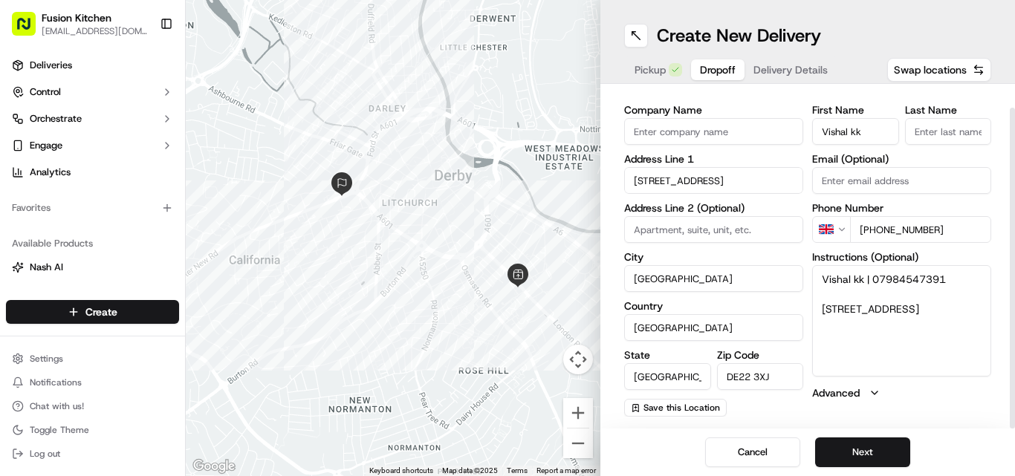
click at [851, 135] on input "Vishal kk" at bounding box center [855, 131] width 87 height 27
type input "Vishal"
click at [937, 134] on input "Last Name" at bounding box center [948, 131] width 87 height 27
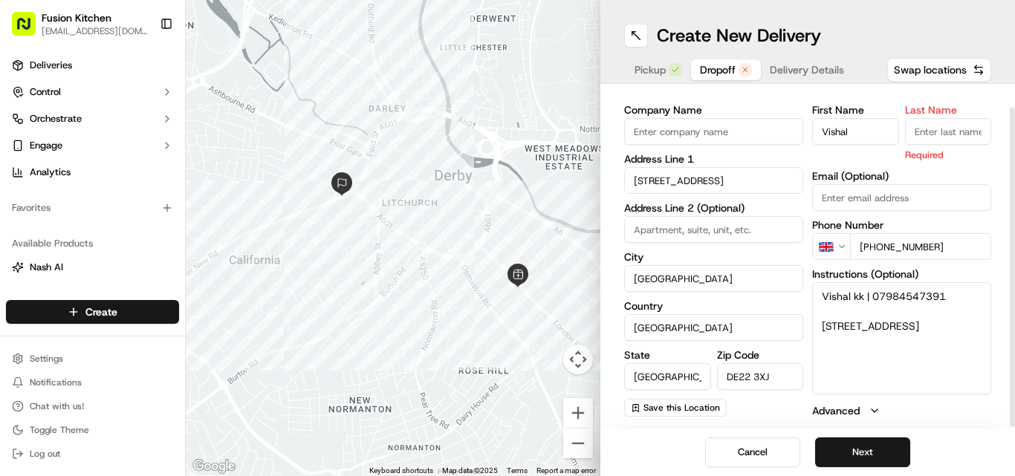
paste input "kk"
type input "kk"
click at [861, 454] on button "Next" at bounding box center [862, 453] width 95 height 30
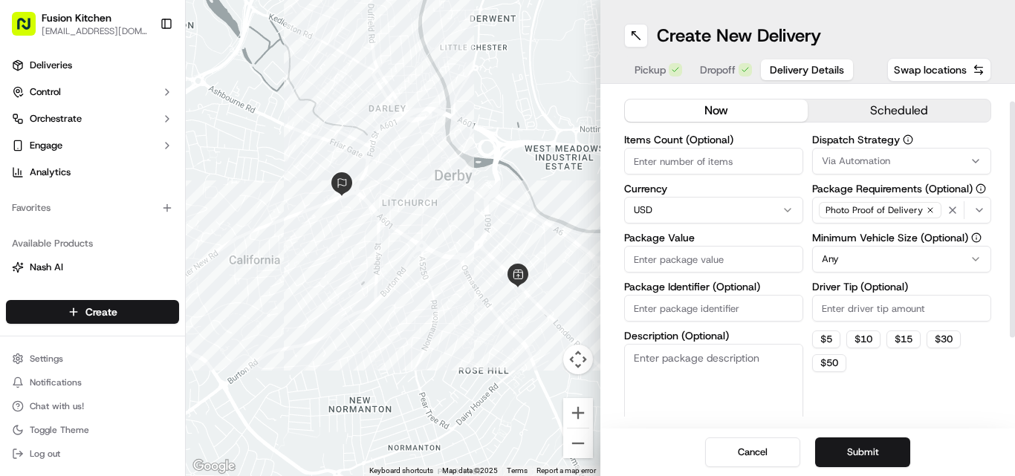
click at [715, 207] on html "Fusion Kitchen [EMAIL_ADDRESS][DOMAIN_NAME] Toggle Sidebar Deliveries Control O…" at bounding box center [507, 238] width 1015 height 476
click at [708, 261] on input "Package Value" at bounding box center [713, 259] width 179 height 27
paste input "27.03"
type input "27.03"
click at [866, 453] on button "Submit" at bounding box center [862, 453] width 95 height 30
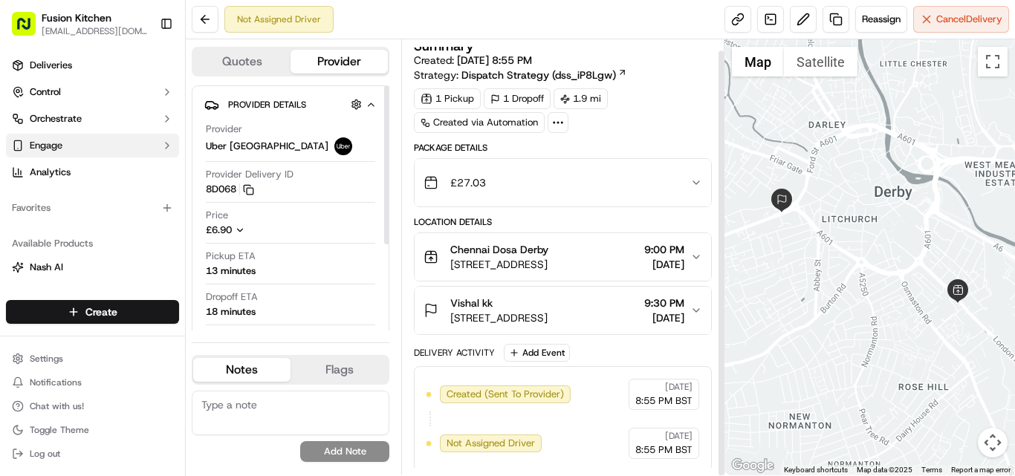
scroll to position [11, 0]
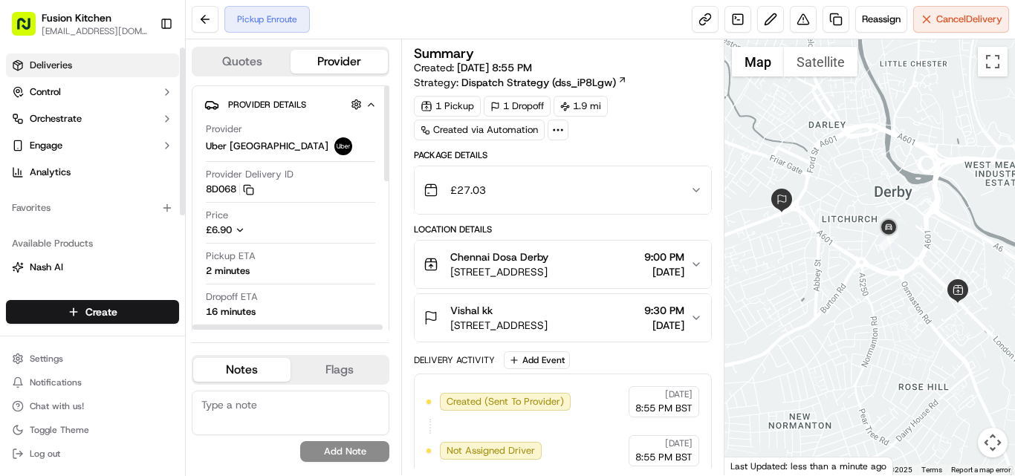
click at [84, 68] on link "Deliveries" at bounding box center [92, 65] width 173 height 24
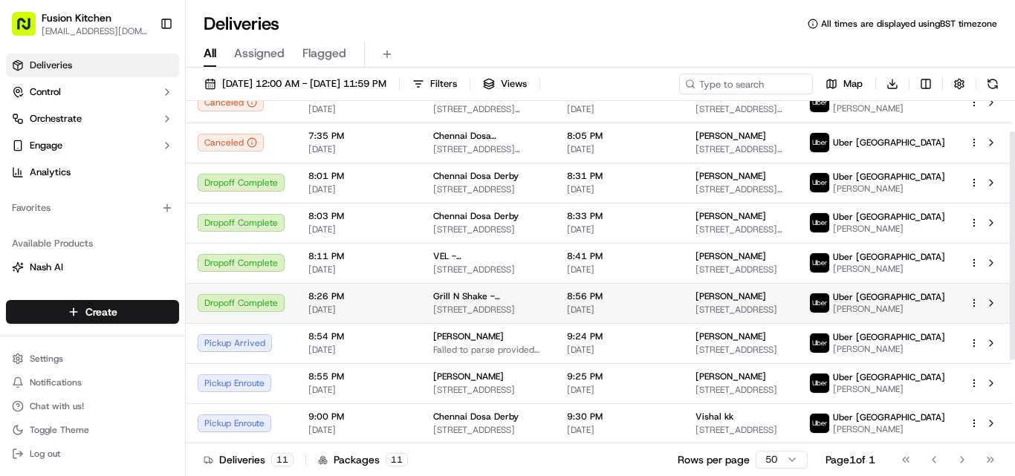
scroll to position [169, 0]
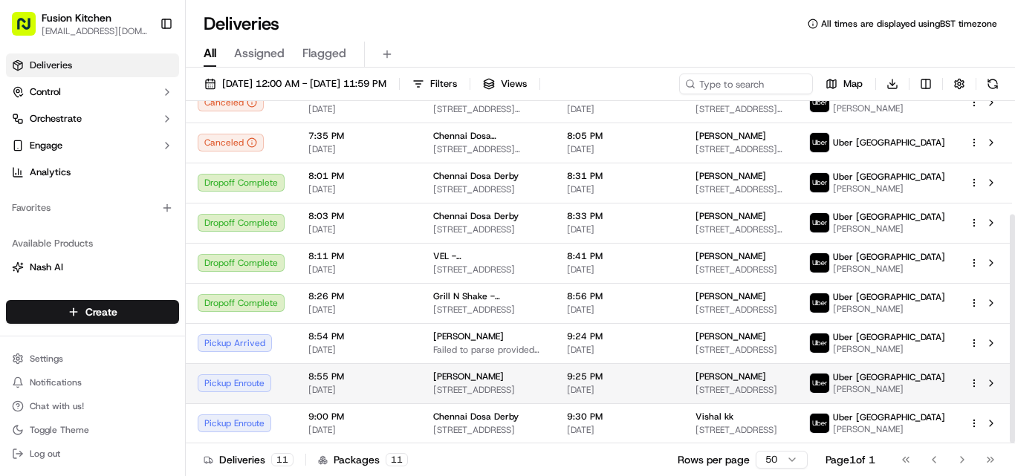
click at [973, 386] on html "Fusion Kitchen [EMAIL_ADDRESS][DOMAIN_NAME] Toggle Sidebar Deliveries Control O…" at bounding box center [507, 238] width 1015 height 476
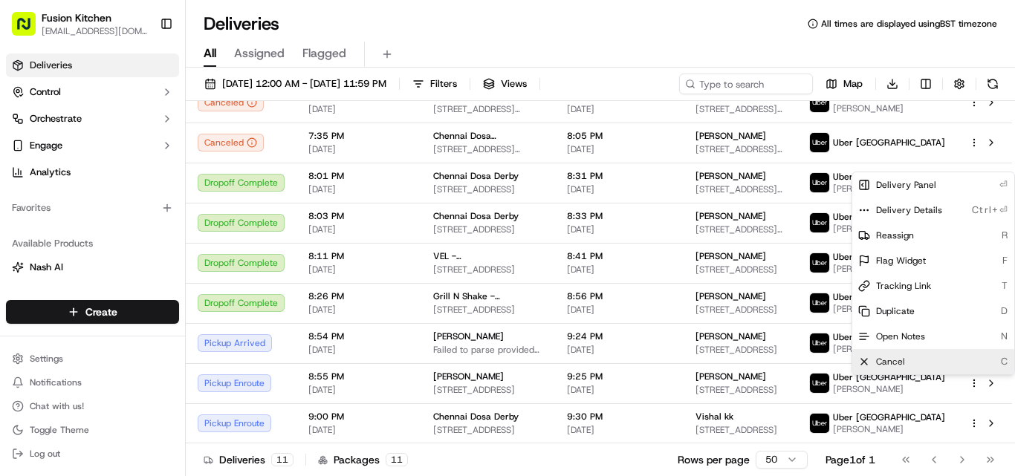
click at [956, 363] on div "Cancel C" at bounding box center [933, 361] width 162 height 25
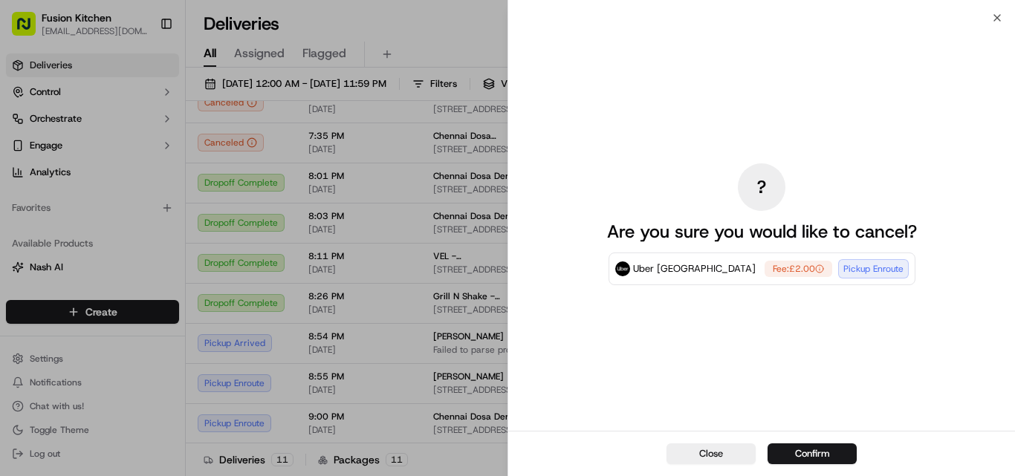
click at [993, 20] on div "? Are you sure you would like to cancel? Uber UK Fee: £2.00 Pickup Enroute" at bounding box center [761, 224] width 507 height 413
click at [1002, 18] on div "? Are you sure you would like to cancel? Uber UK Fee: £2.00 Pickup Enroute" at bounding box center [761, 224] width 507 height 413
click at [833, 452] on button "Confirm" at bounding box center [811, 454] width 89 height 21
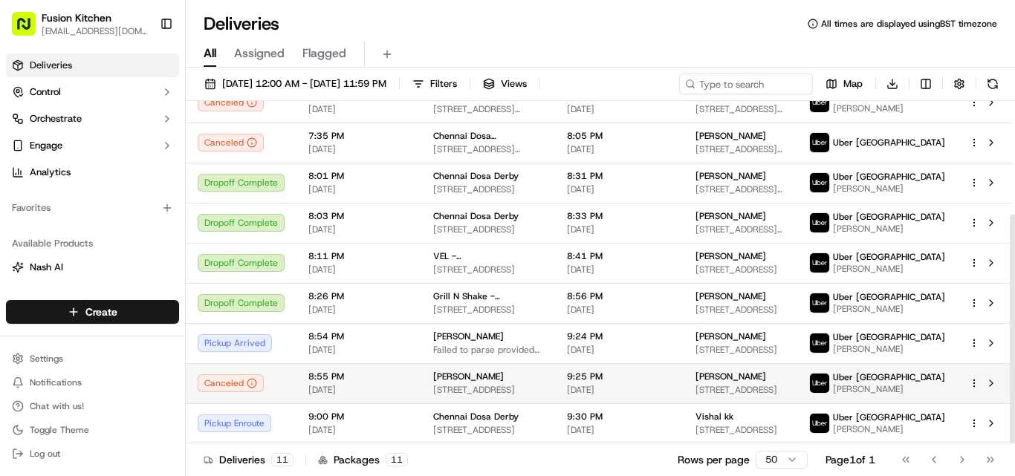
scroll to position [169, 0]
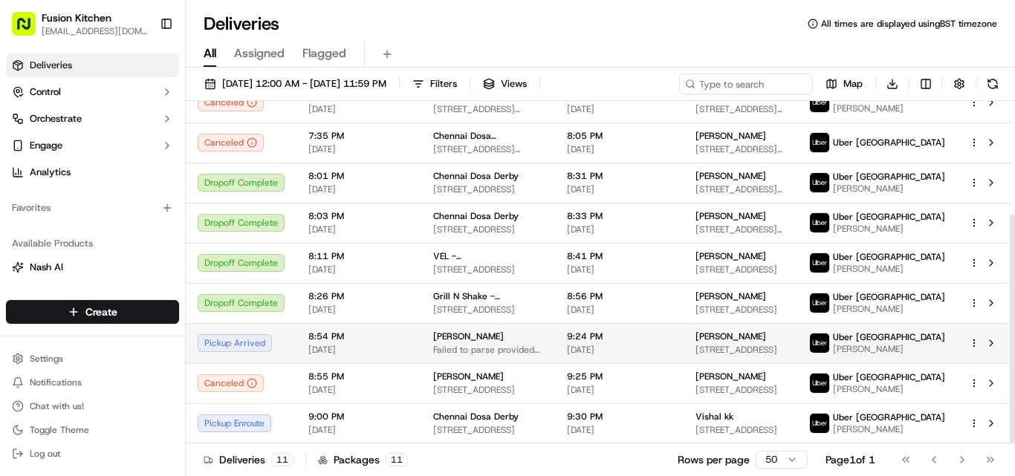
click at [543, 349] on span "Failed to parse provided pickup address, 9 Newton Road, Chapeltown Road, West Y…" at bounding box center [488, 350] width 110 height 12
